Goal: Information Seeking & Learning: Learn about a topic

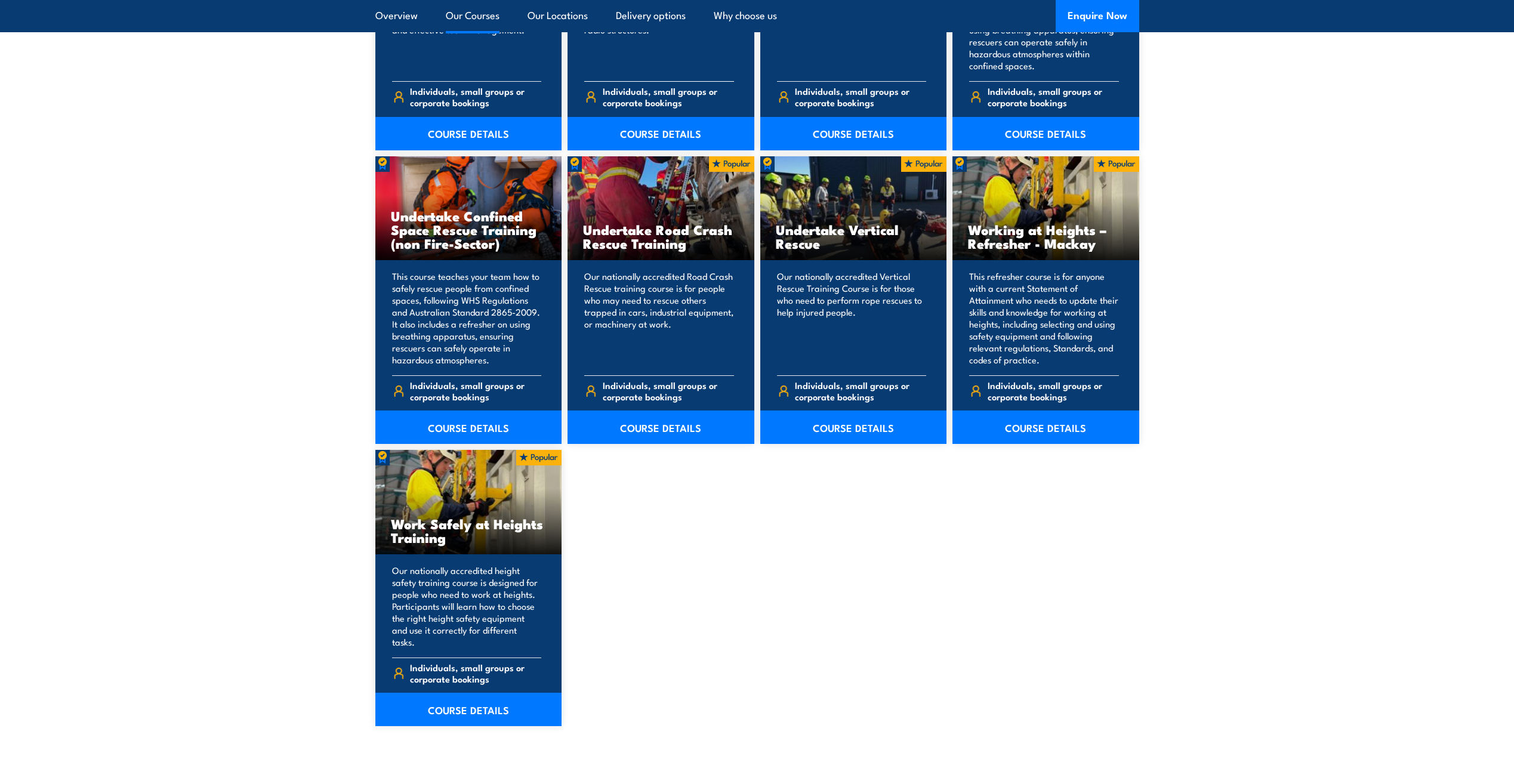
scroll to position [1194, 0]
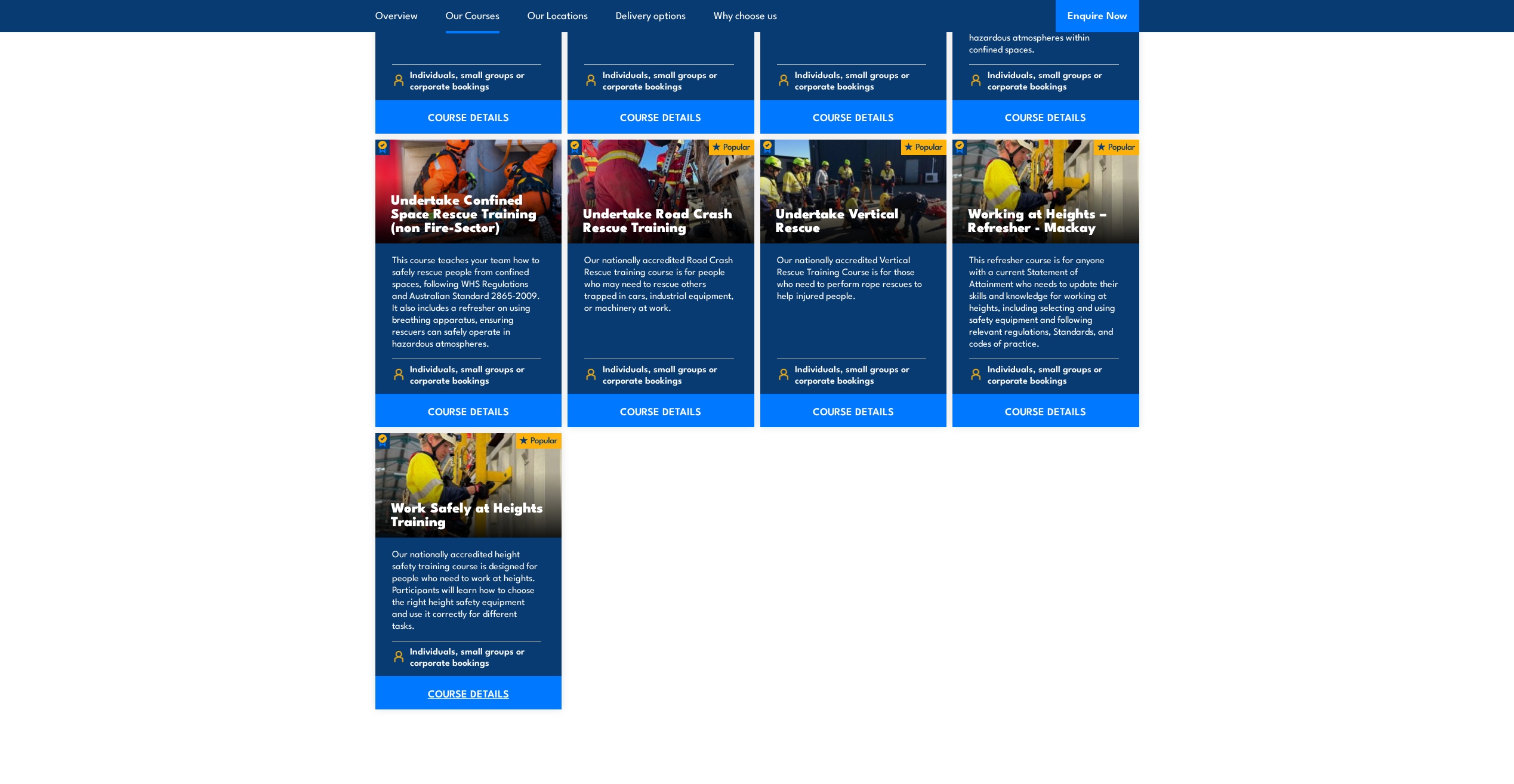
click at [490, 676] on link "COURSE DETAILS" at bounding box center [469, 693] width 187 height 33
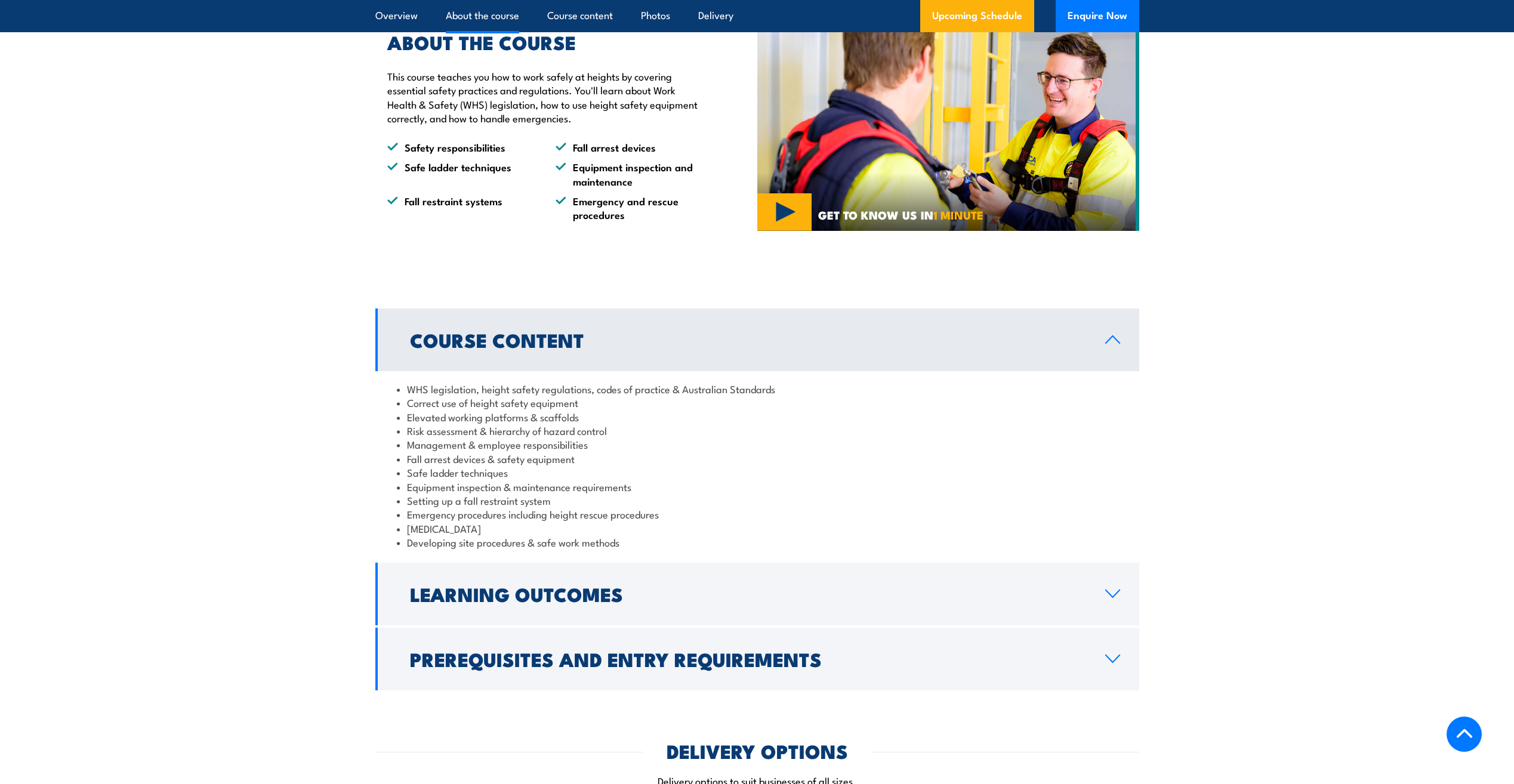
scroll to position [716, 0]
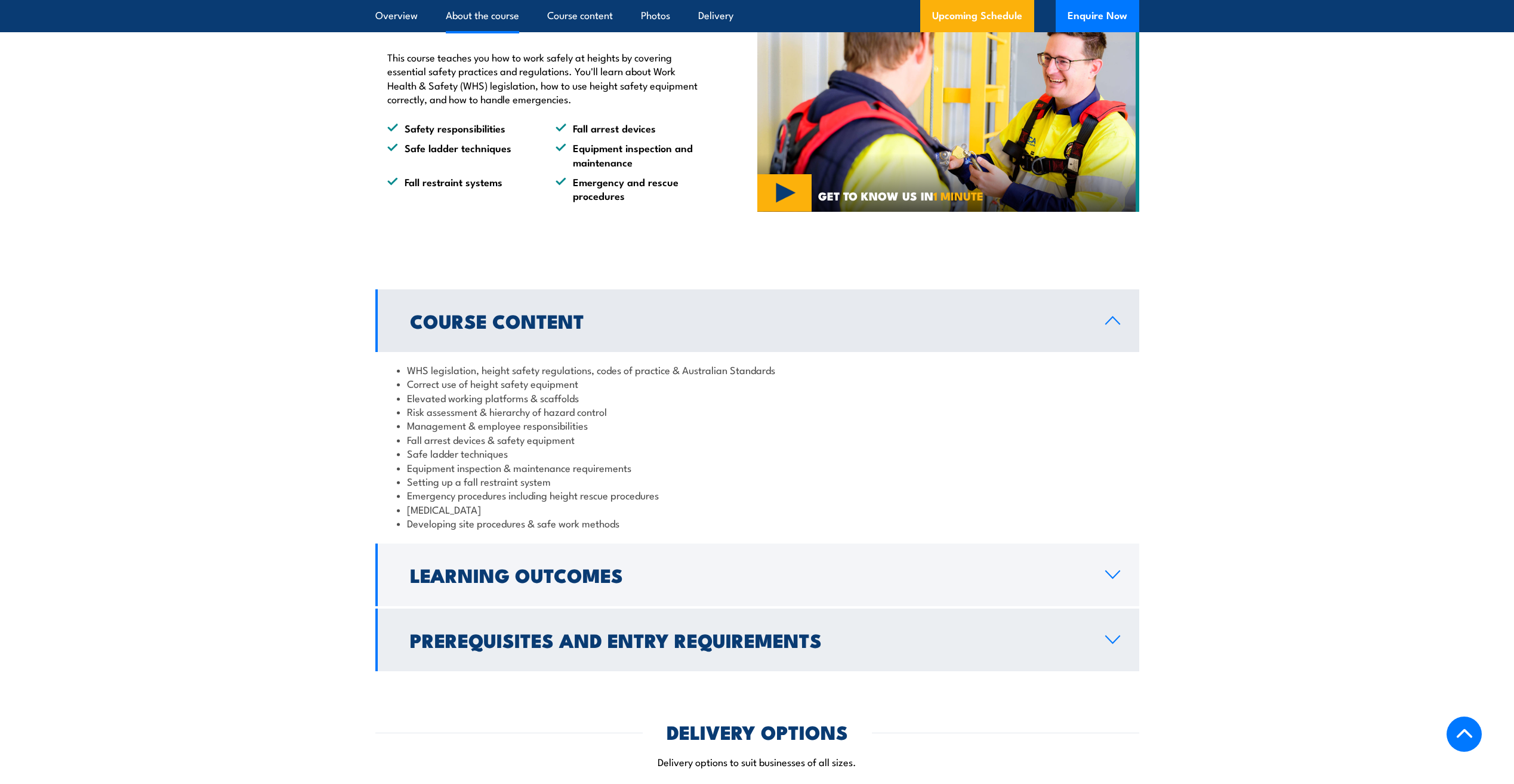
click at [659, 639] on h2 "Prerequisites and Entry Requirements" at bounding box center [747, 639] width 676 height 17
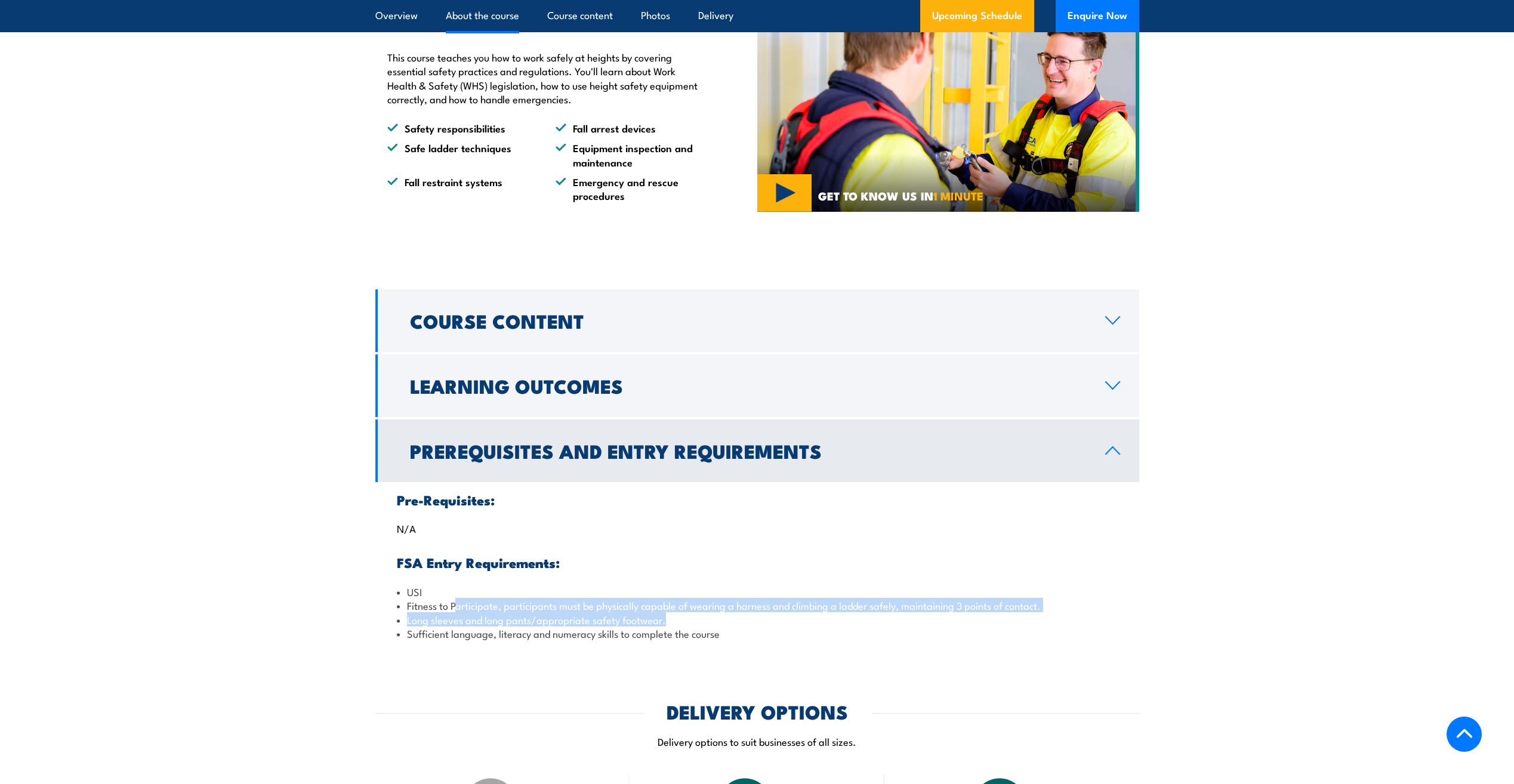
drag, startPoint x: 454, startPoint y: 604, endPoint x: 831, endPoint y: 620, distance: 377.3
click at [831, 620] on ul "USI Fitness to Participate, participants must be physically capable of wearing …" at bounding box center [758, 612] width 721 height 56
drag, startPoint x: 831, startPoint y: 620, endPoint x: 722, endPoint y: 616, distance: 109.1
click at [722, 616] on li "Long sleeves and long pants/appropriate safety footwear." at bounding box center [758, 620] width 721 height 14
drag, startPoint x: 680, startPoint y: 620, endPoint x: 400, endPoint y: 601, distance: 280.6
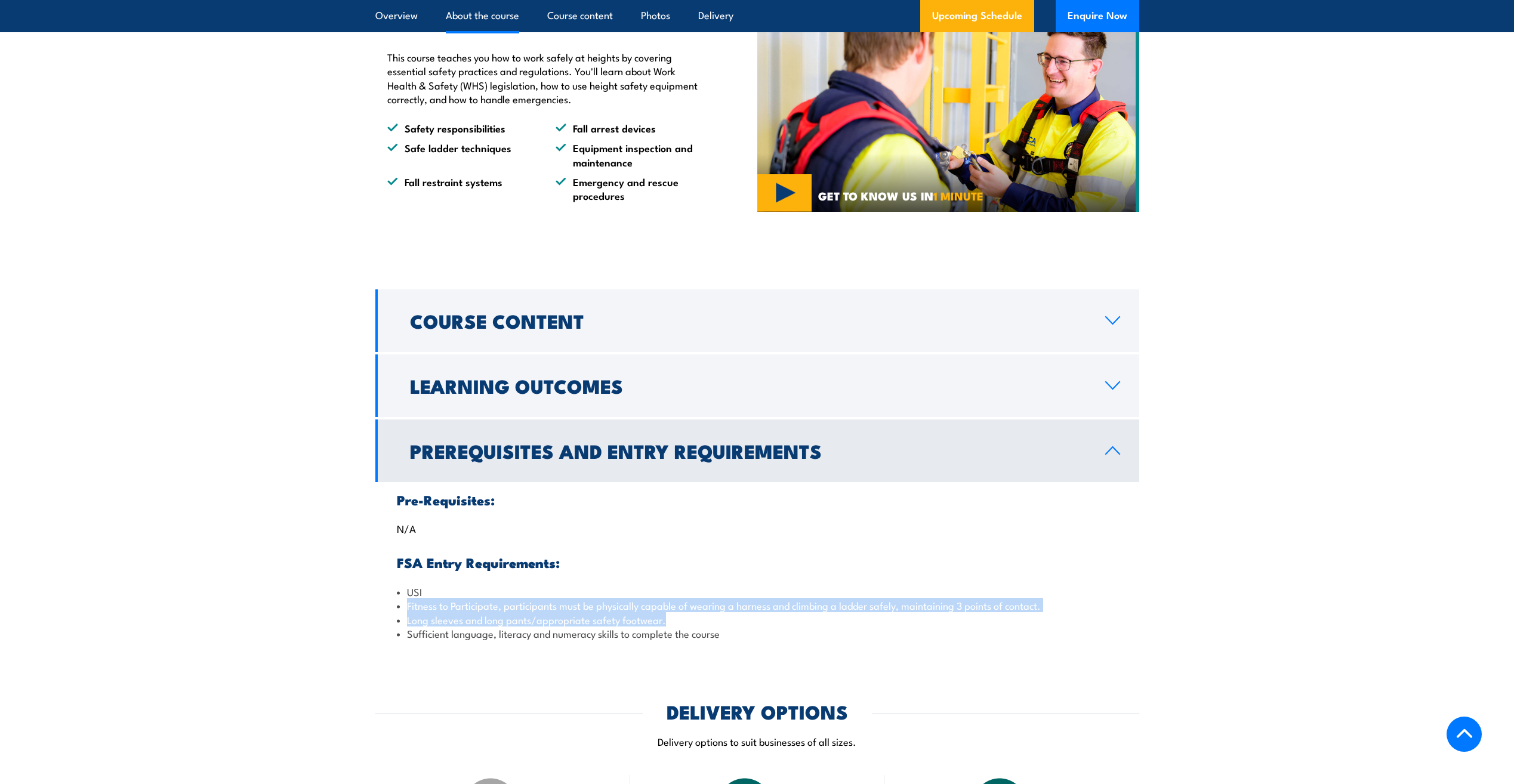
click at [400, 601] on ul "USI Fitness to Participate, participants must be physically capable of wearing …" at bounding box center [758, 612] width 721 height 56
click at [621, 629] on li "Sufficient language, literacy and numeracy skills to complete the course" at bounding box center [758, 633] width 721 height 14
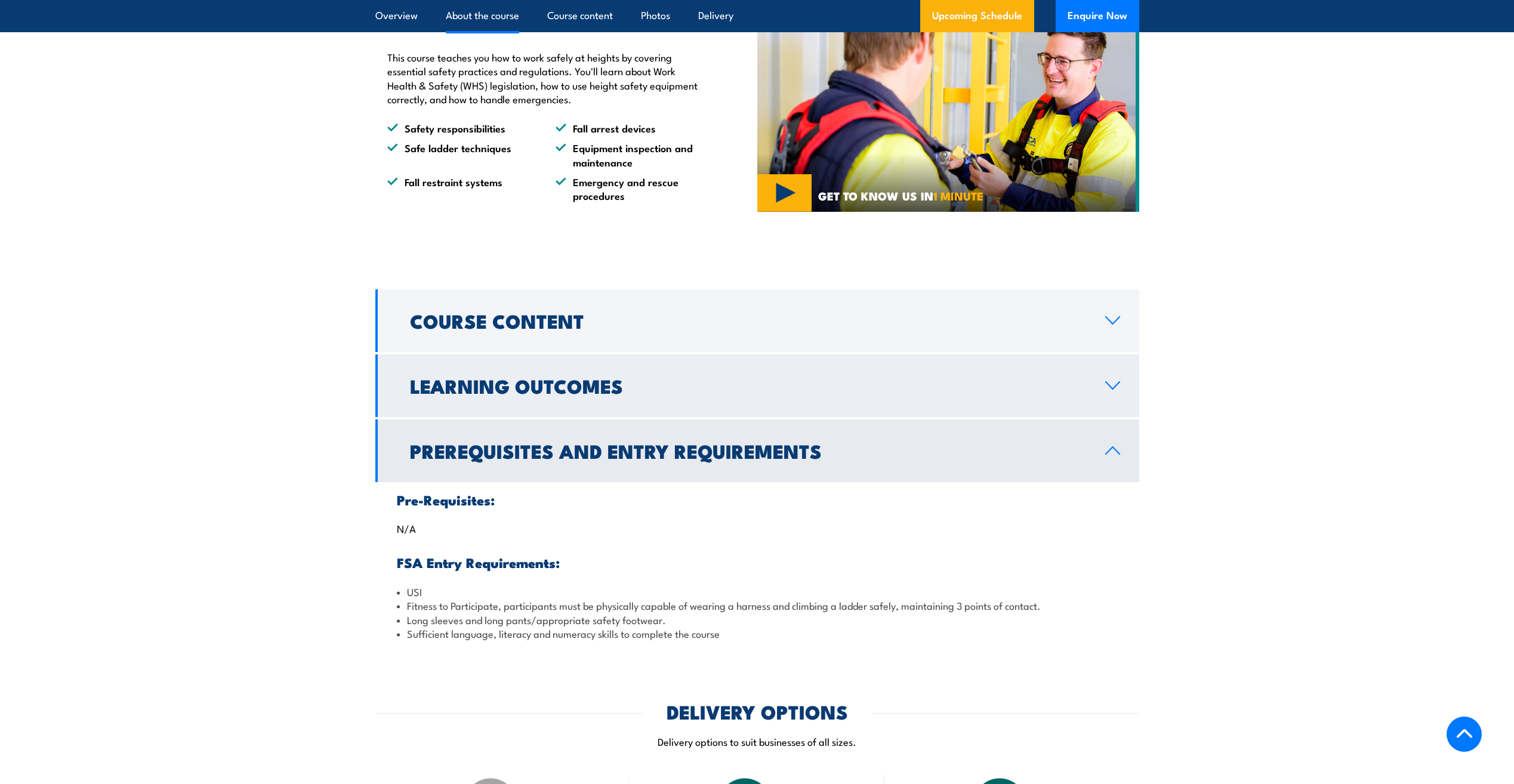
click at [523, 401] on link "Learning Outcomes" at bounding box center [758, 385] width 764 height 63
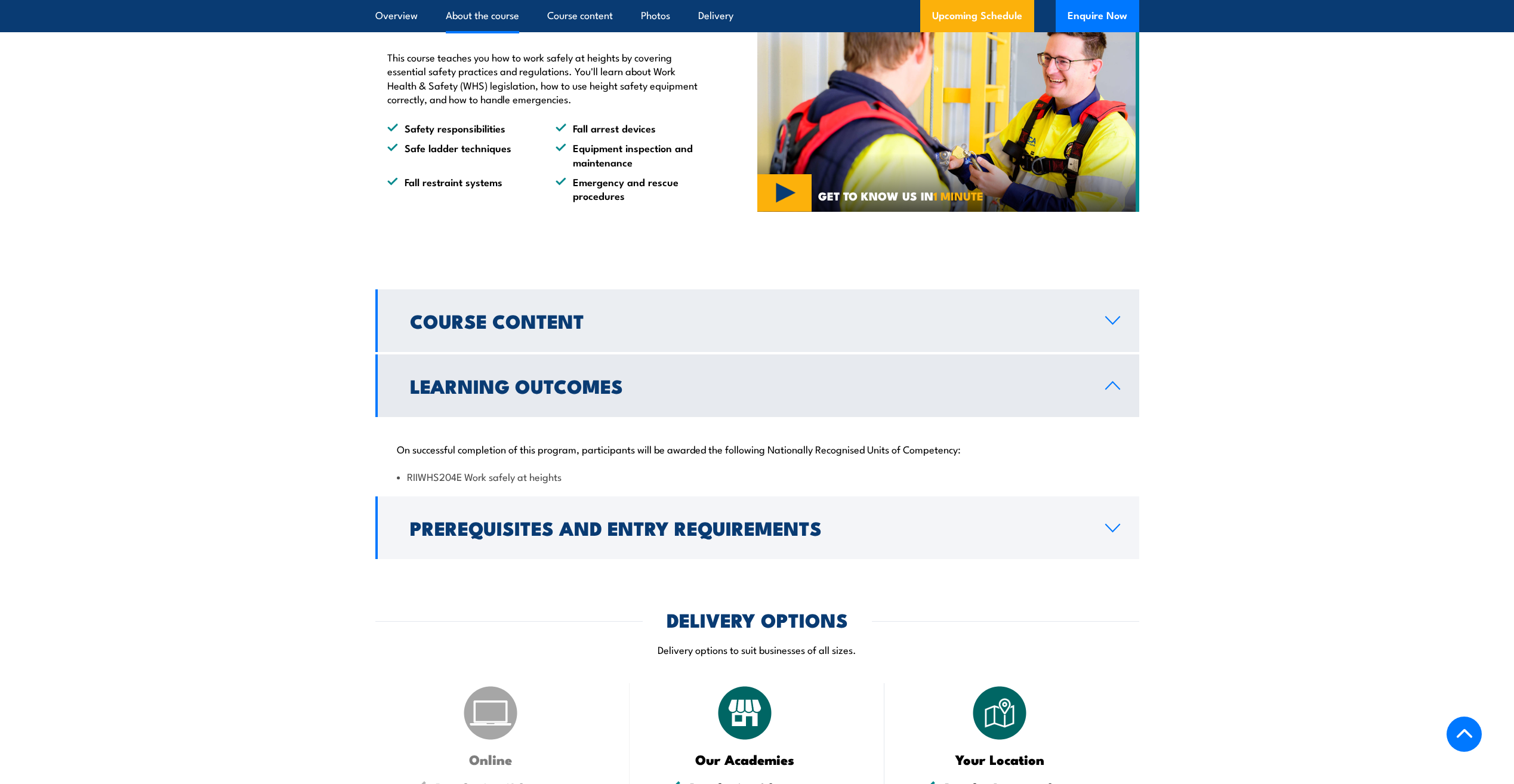
click at [531, 328] on h2 "Course Content" at bounding box center [747, 320] width 676 height 17
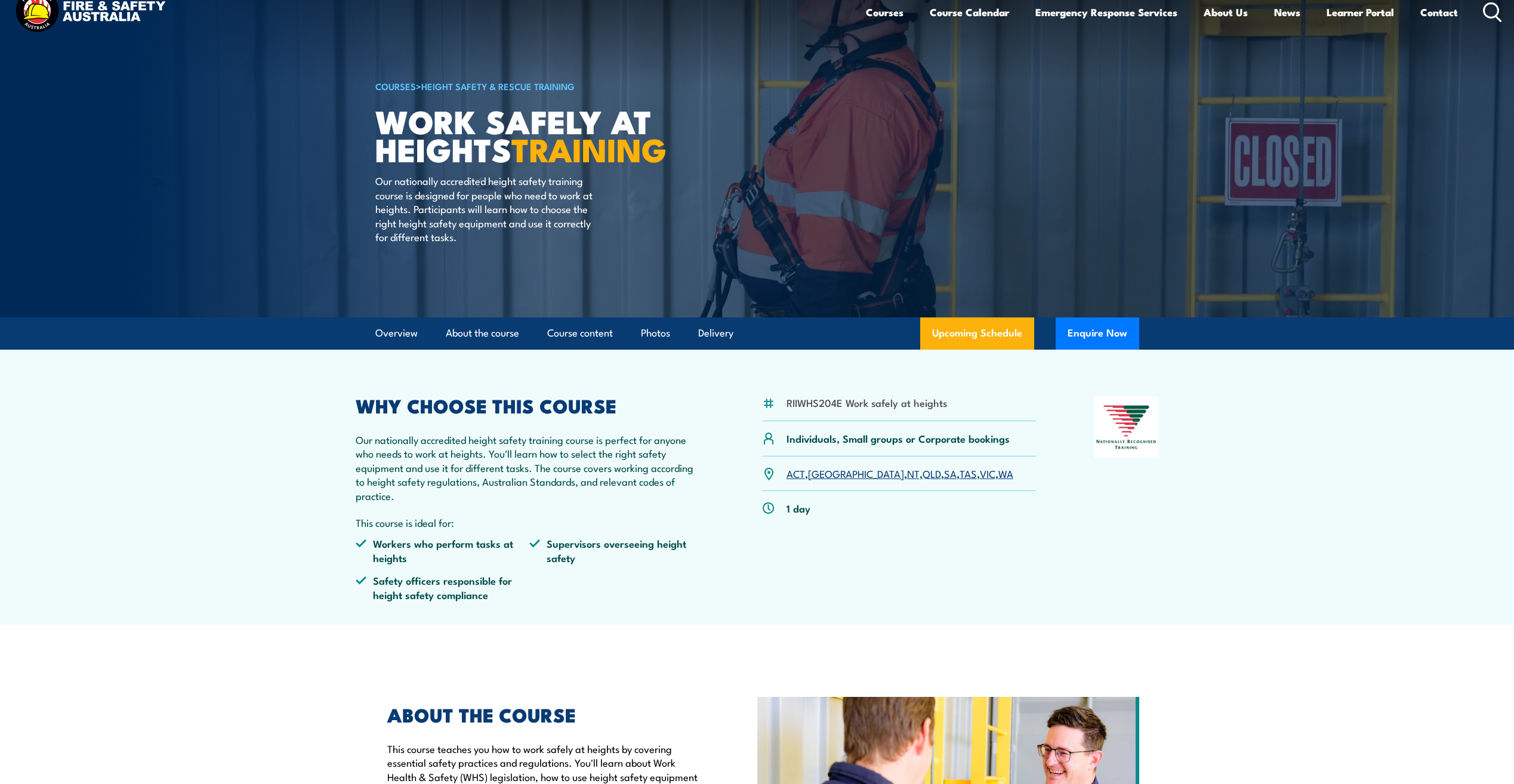
scroll to position [0, 0]
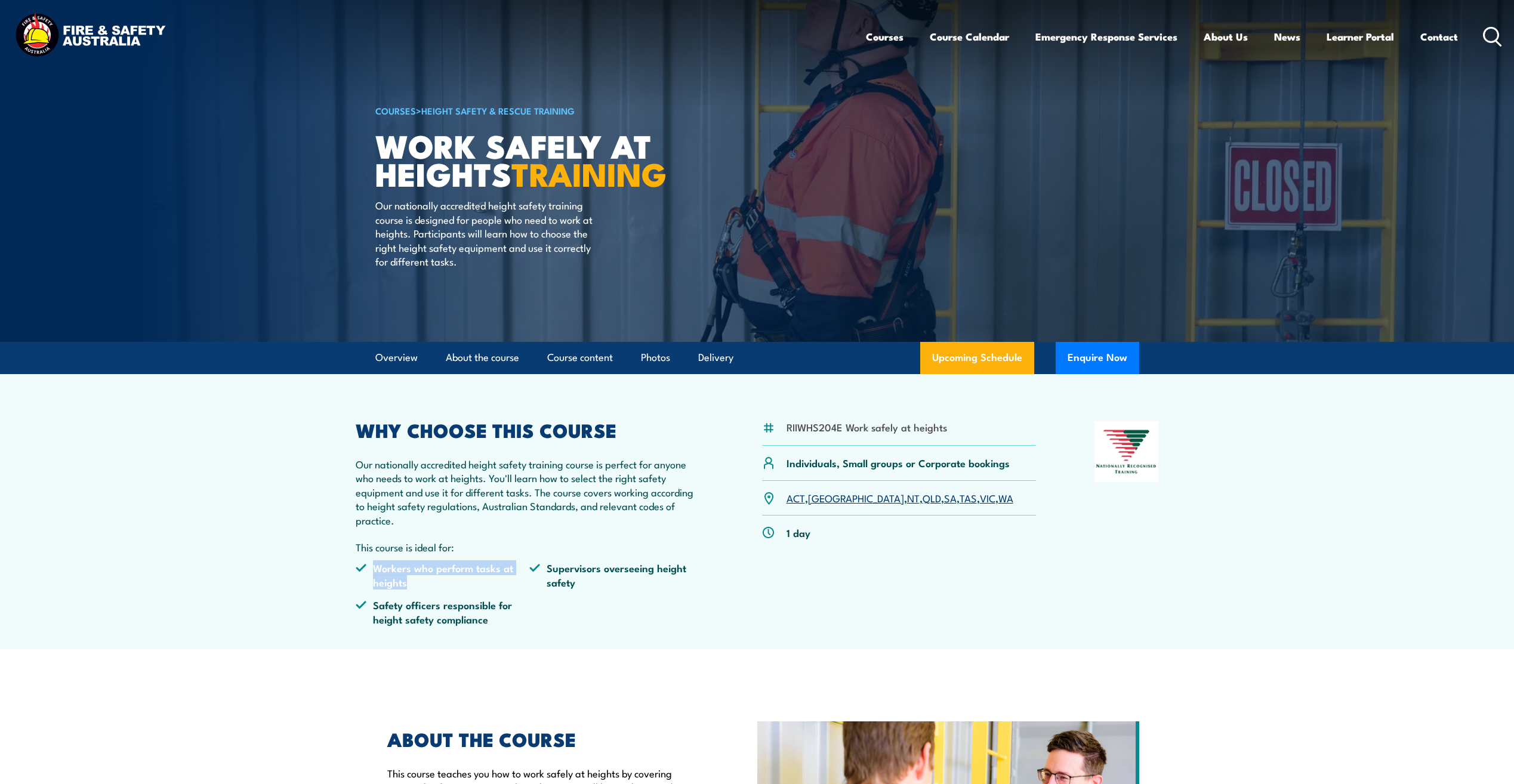
drag, startPoint x: 376, startPoint y: 571, endPoint x: 469, endPoint y: 589, distance: 94.7
click at [469, 589] on ul "Workers who perform tasks at heights Supervisors overseeing height safety Safet…" at bounding box center [530, 597] width 349 height 74
drag, startPoint x: 469, startPoint y: 589, endPoint x: 589, endPoint y: 616, distance: 123.0
click at [589, 616] on ul "Workers who perform tasks at heights Supervisors overseeing height safety Safet…" at bounding box center [530, 597] width 349 height 74
drag, startPoint x: 539, startPoint y: 532, endPoint x: 361, endPoint y: 491, distance: 182.7
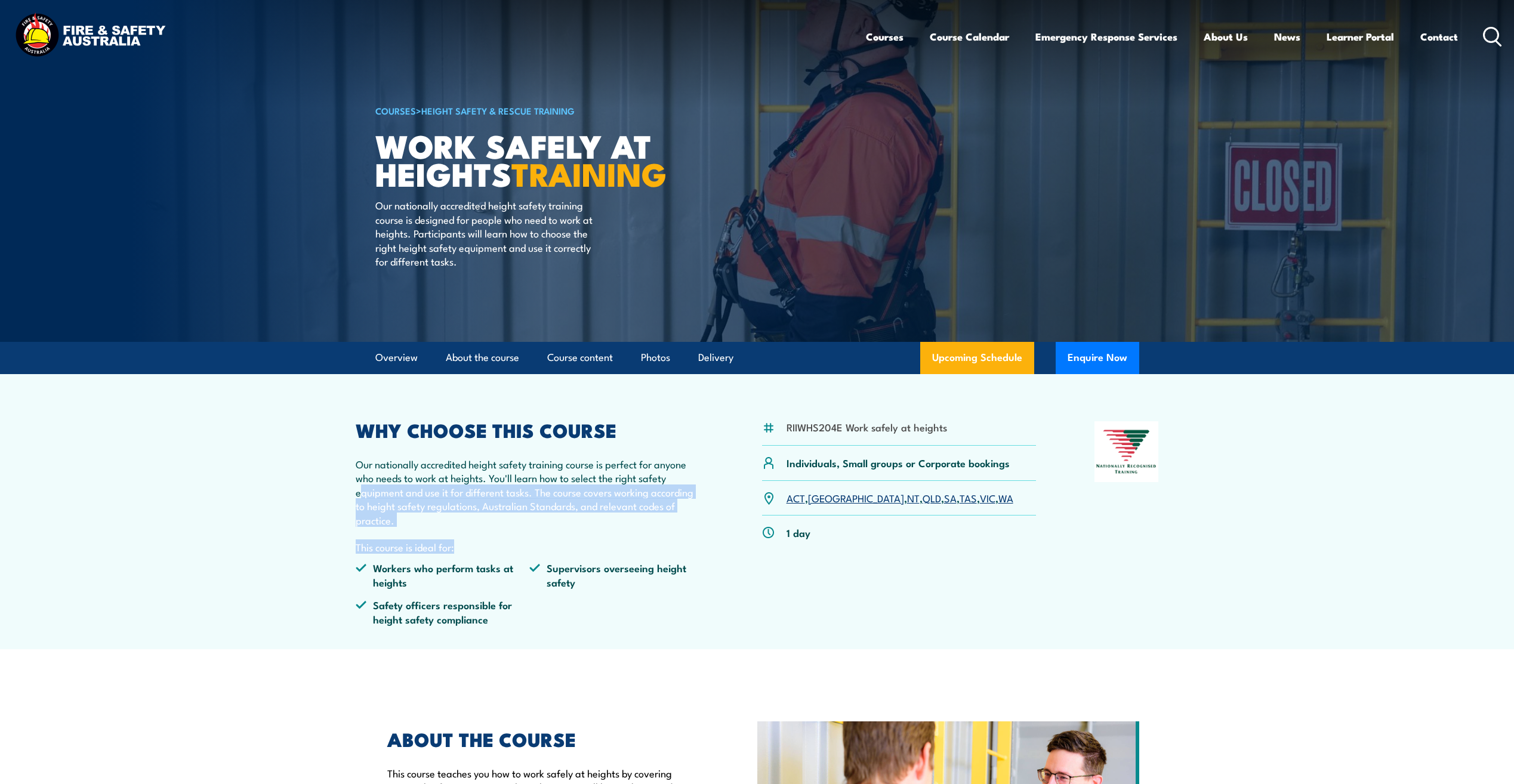
click at [361, 491] on div "WHY CHOOSE THIS COURSE Our nationally accredited height safety training course …" at bounding box center [530, 527] width 349 height 214
drag, startPoint x: 361, startPoint y: 491, endPoint x: 428, endPoint y: 523, distance: 74.2
click at [428, 523] on p "Our nationally accredited height safety training course is perfect for anyone w…" at bounding box center [530, 492] width 349 height 70
drag, startPoint x: 435, startPoint y: 528, endPoint x: 369, endPoint y: 469, distance: 88.5
click at [369, 469] on div "WHY CHOOSE THIS COURSE Our nationally accredited height safety training course …" at bounding box center [530, 527] width 349 height 214
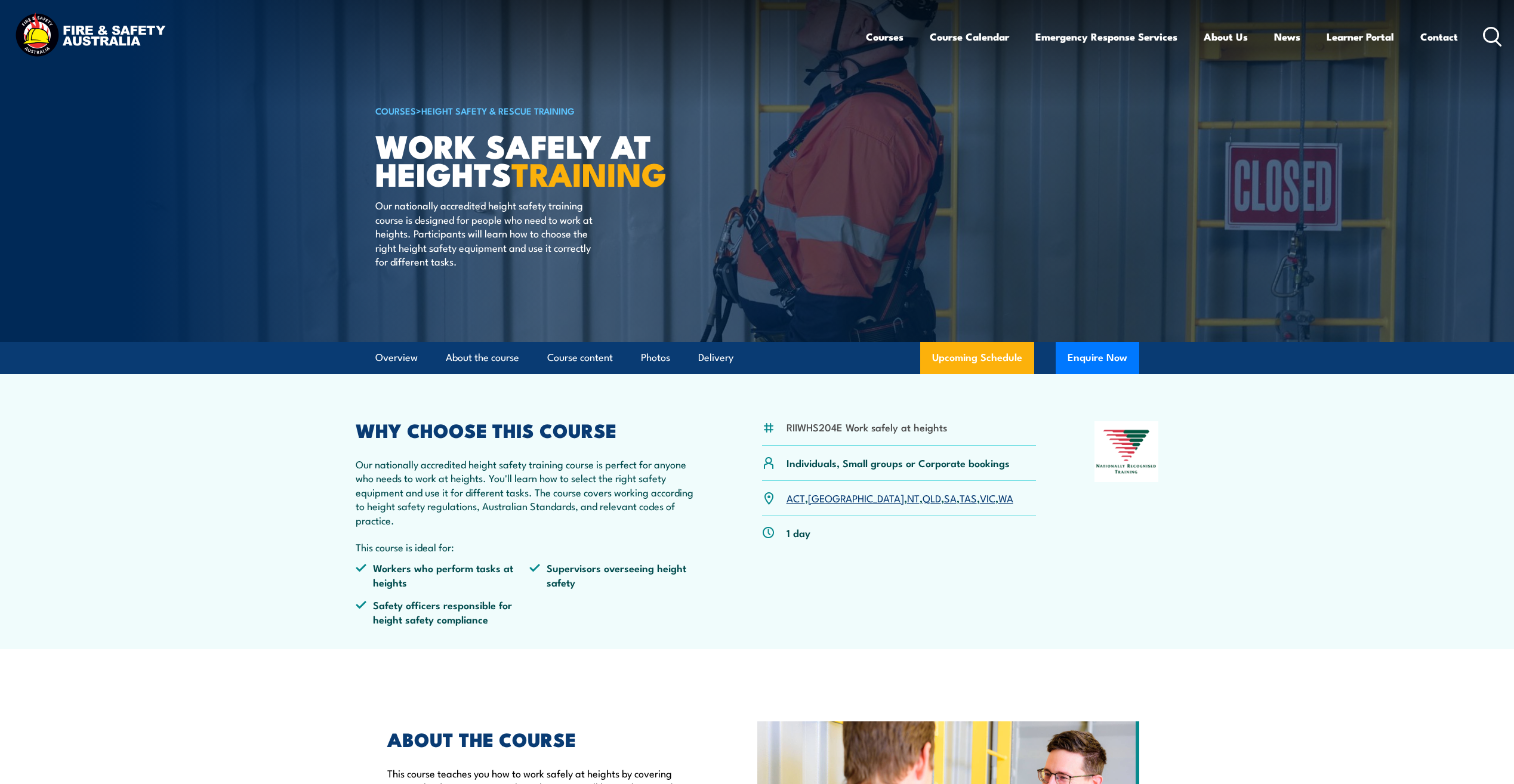
click at [632, 360] on li "Photos" at bounding box center [651, 357] width 40 height 33
click at [642, 357] on li "Photos" at bounding box center [651, 357] width 40 height 33
click at [651, 354] on link "Photos" at bounding box center [655, 357] width 29 height 32
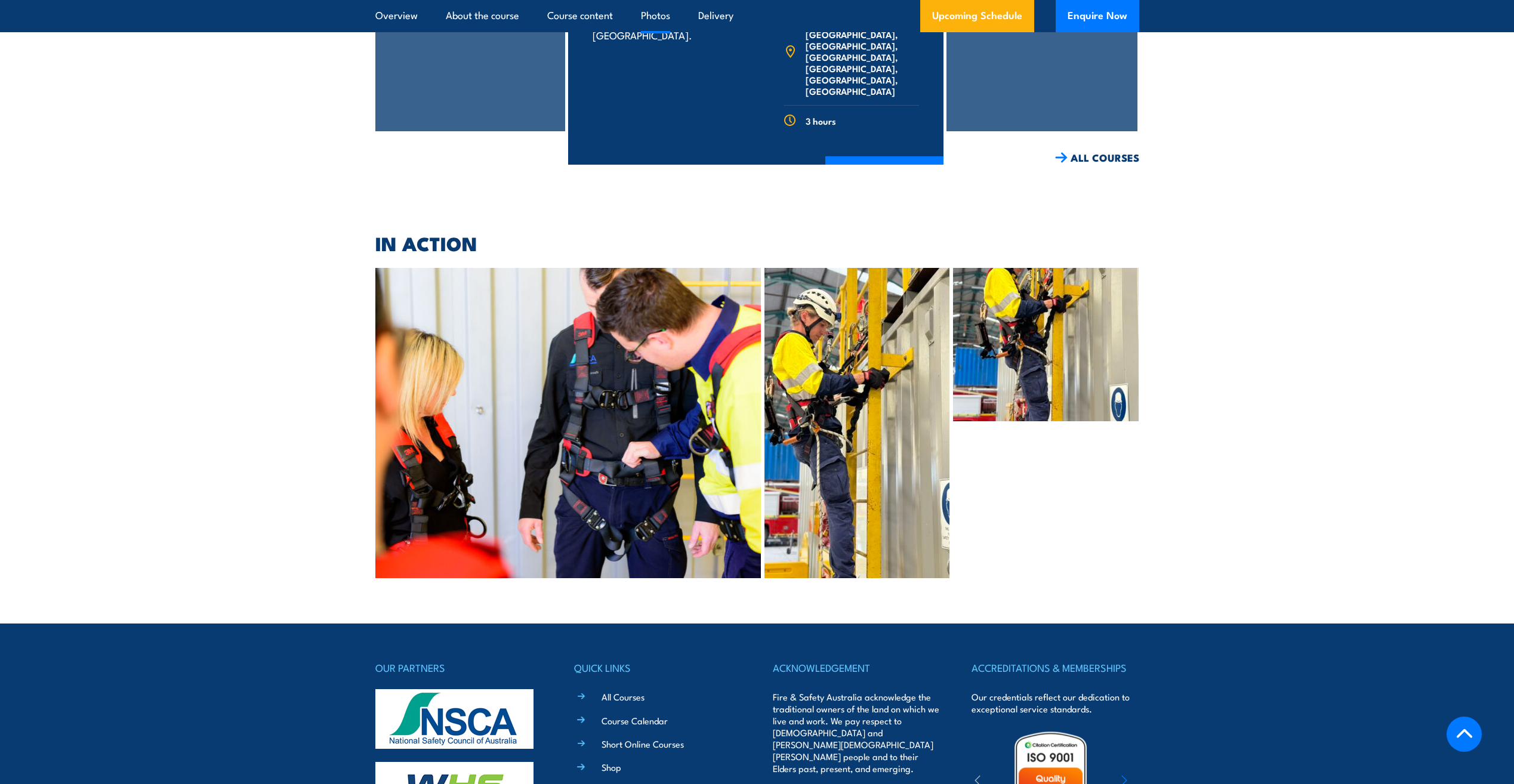
scroll to position [4833, 0]
